Goal: Book appointment/travel/reservation

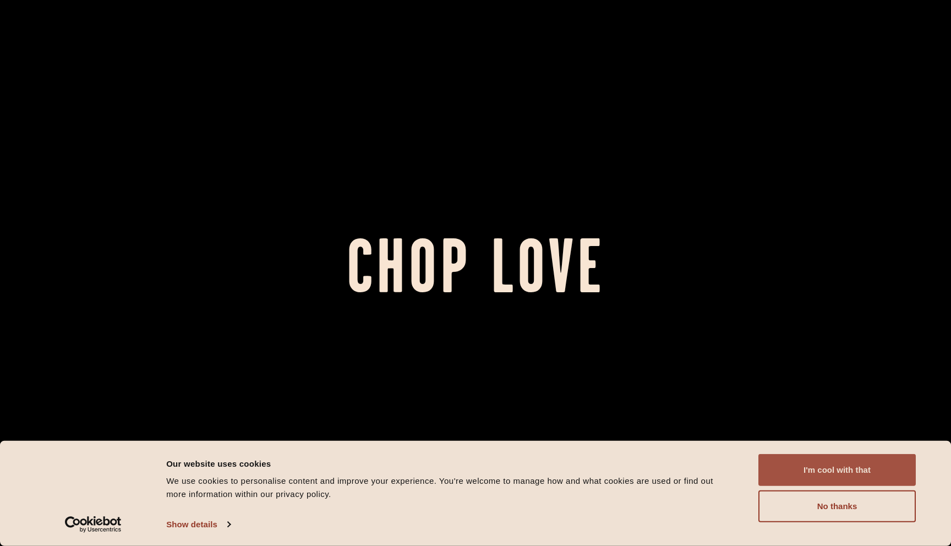
click at [791, 471] on button "I'm cool with that" at bounding box center [836, 470] width 157 height 32
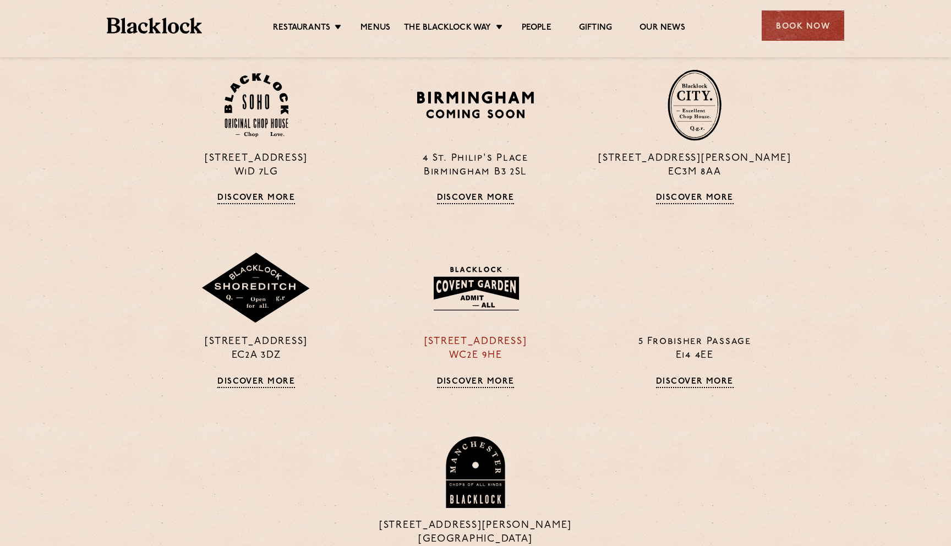
scroll to position [915, 0]
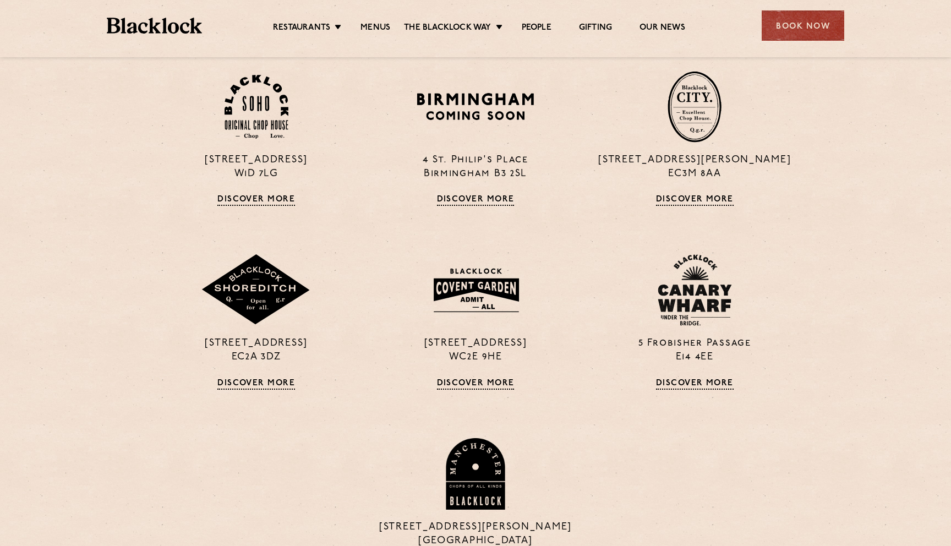
drag, startPoint x: 468, startPoint y: 285, endPoint x: 473, endPoint y: 5, distance: 280.6
click at [0, 0] on div "Restaurants Soho City Shoreditch Covent Garden Canary Wharf Manchester Birmingh…" at bounding box center [475, 460] width 951 height 2750
click at [470, 385] on link "Discover More" at bounding box center [476, 383] width 78 height 11
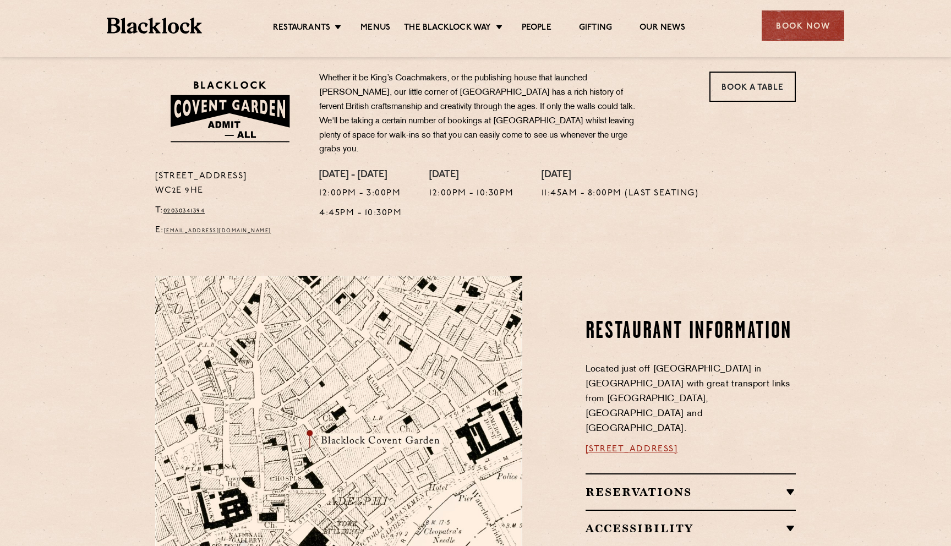
scroll to position [380, 0]
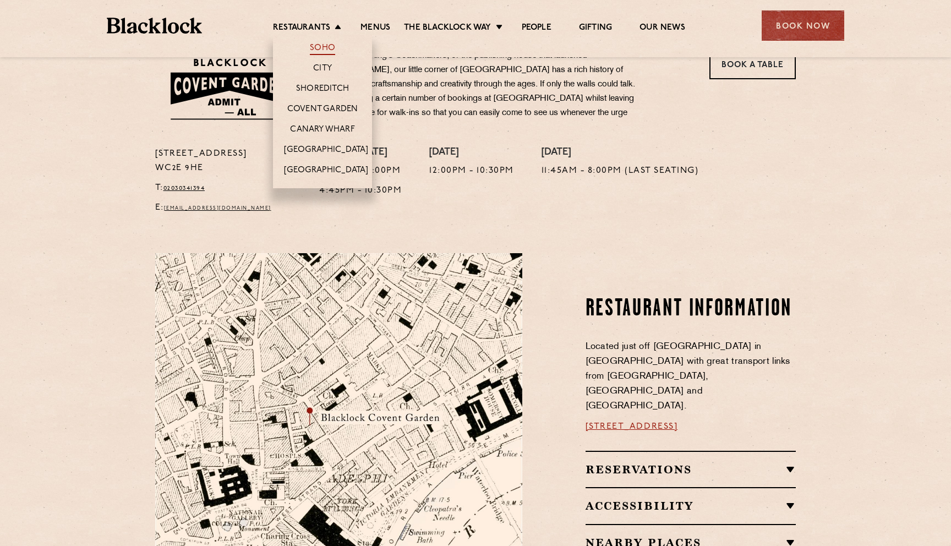
click at [327, 47] on link "Soho" at bounding box center [322, 49] width 25 height 12
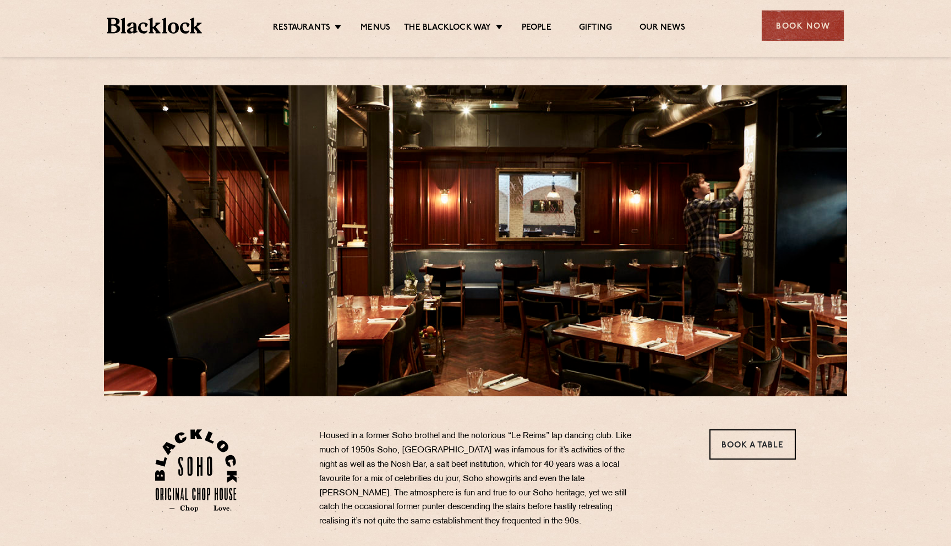
click at [36, 175] on div "24 Great Windmill Street W1D 7LG T: +44 20 3441 6996 E: soho@theblacklock.com H…" at bounding box center [475, 533] width 951 height 1067
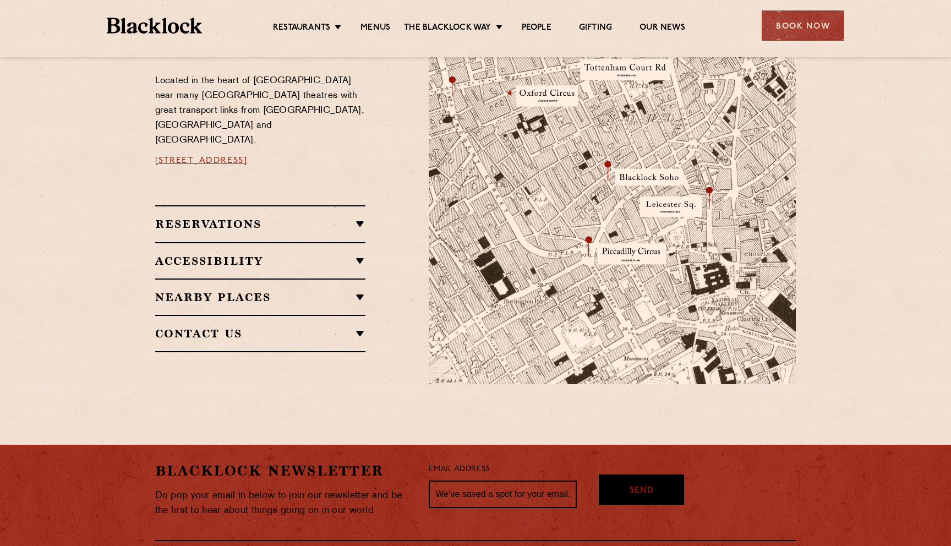
scroll to position [666, 0]
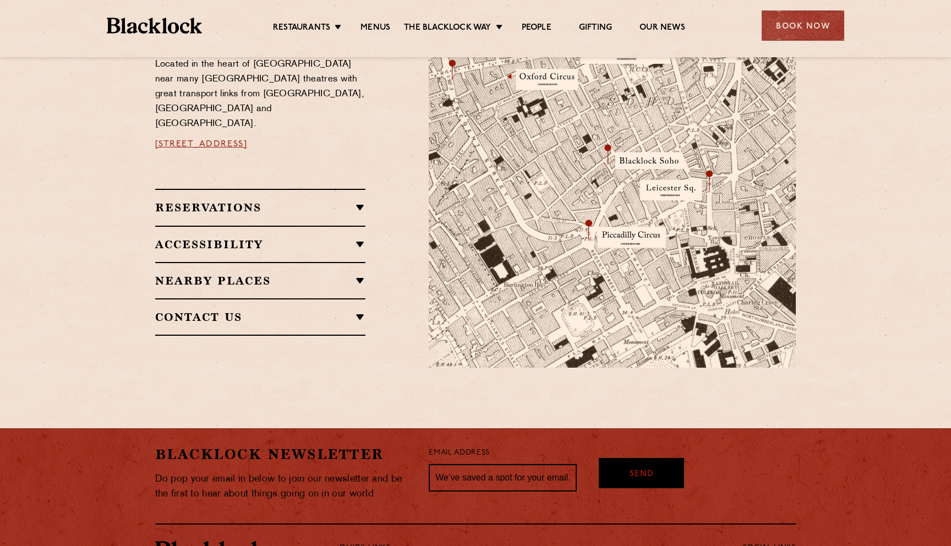
click at [308, 189] on div "Reservations RESERVATIONS We take reservations in Soho whilst always leaving a …" at bounding box center [260, 207] width 211 height 36
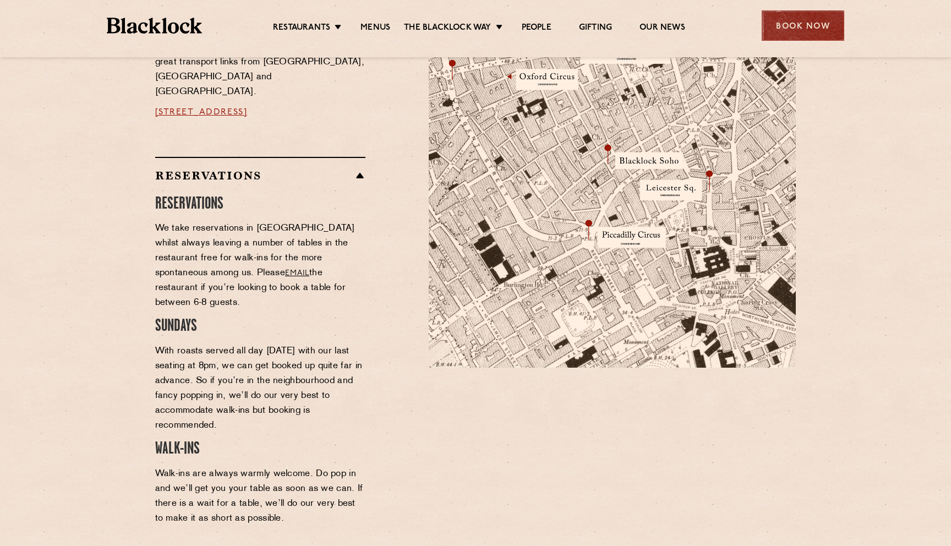
click at [806, 25] on div "Book Now" at bounding box center [802, 25] width 83 height 30
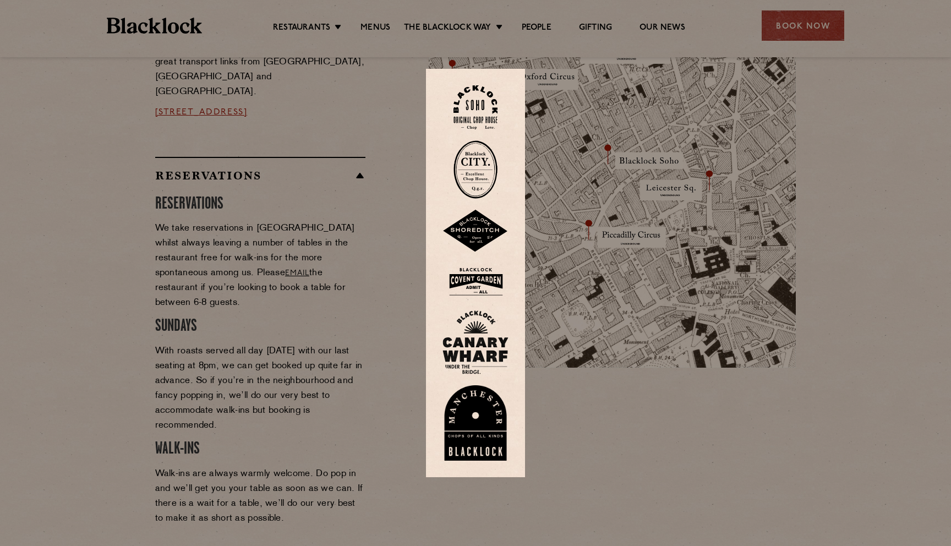
click at [474, 114] on img at bounding box center [475, 107] width 44 height 45
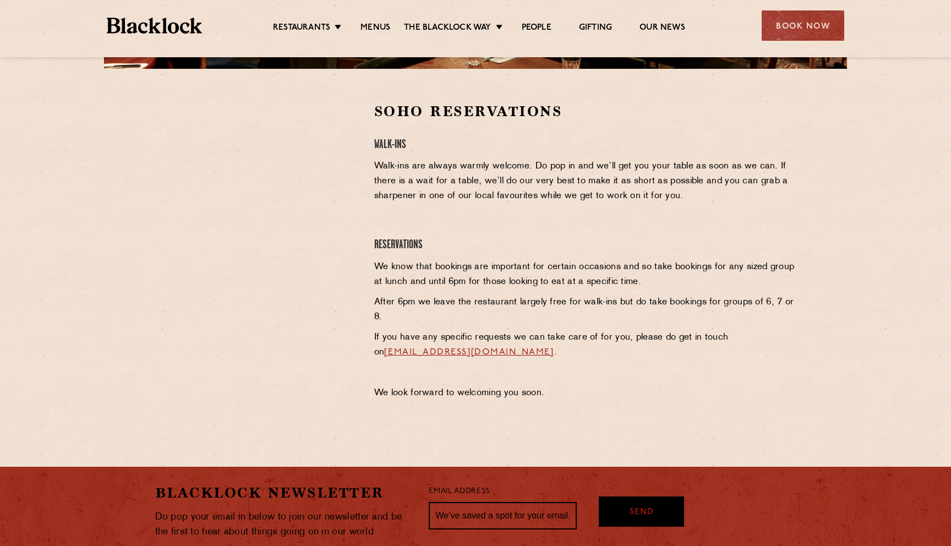
scroll to position [345, 0]
